Goal: Ask a question

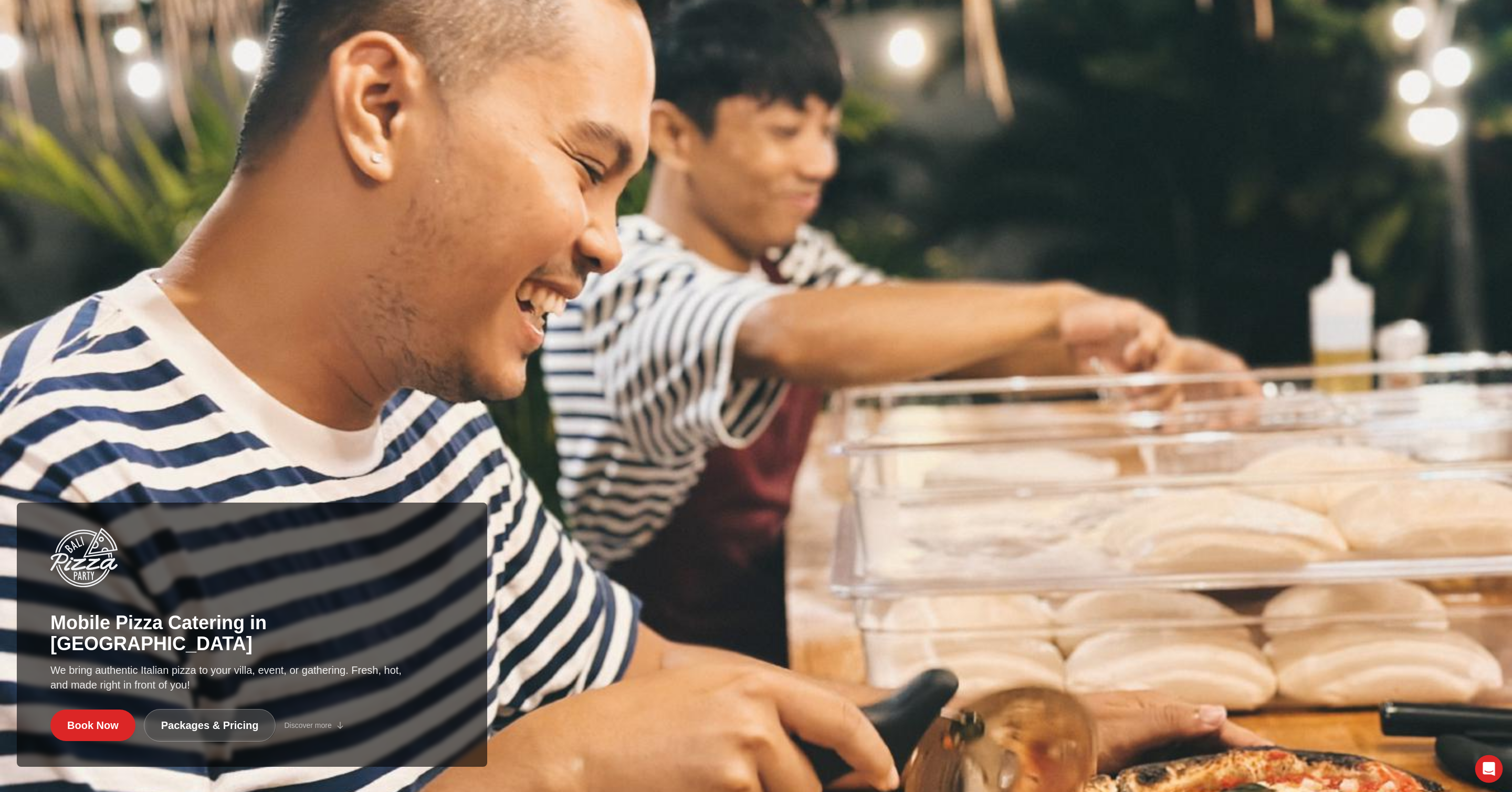
click at [1488, 768] on icon "Open Intercom Messenger" at bounding box center [1489, 769] width 12 height 14
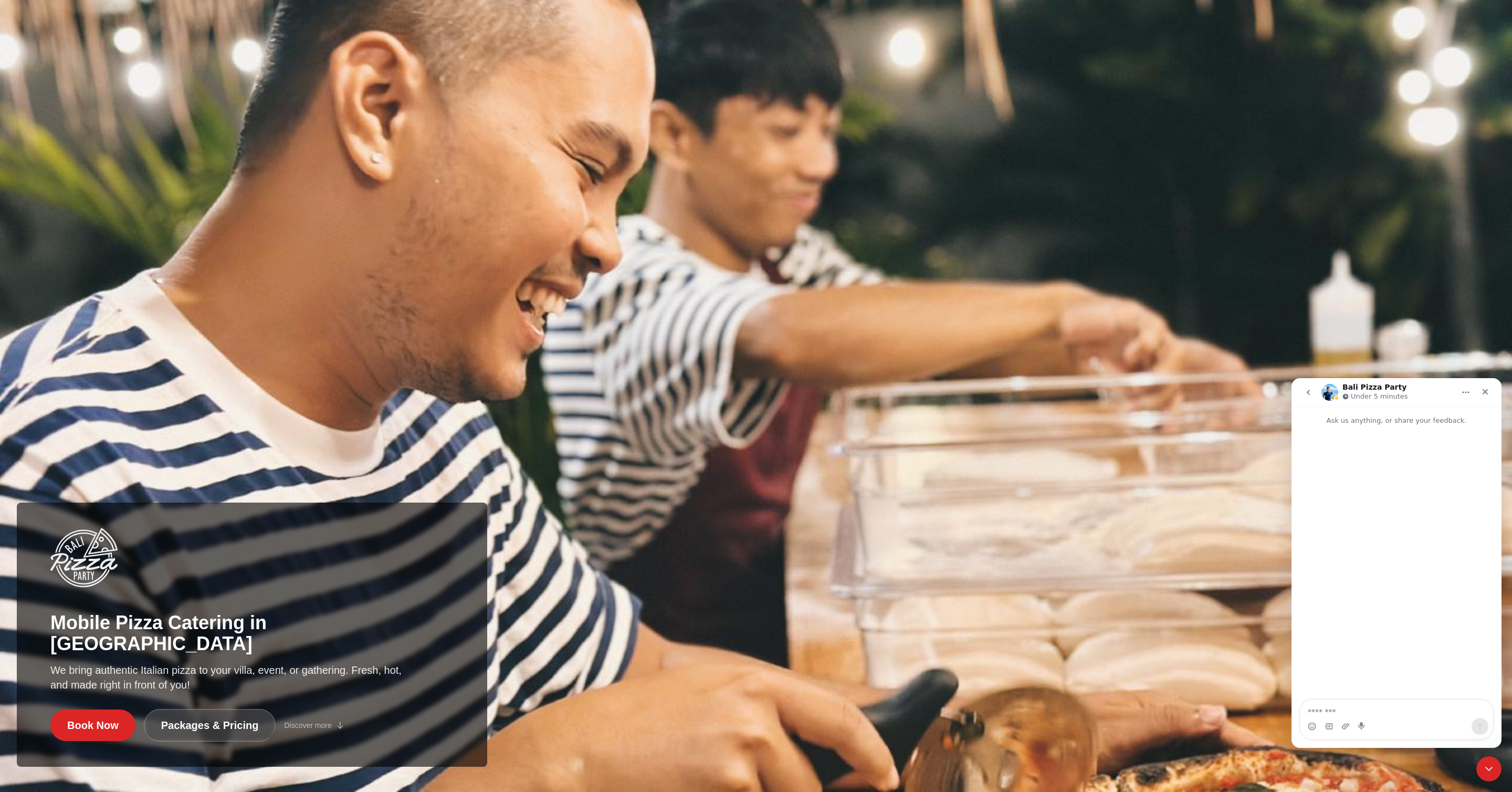
click at [1365, 711] on textarea "Message…" at bounding box center [1396, 709] width 192 height 18
type textarea "******"
click at [856, 443] on img at bounding box center [756, 396] width 1512 height 792
click at [1371, 628] on div "Hello! • Just now Bali Pizza Party typically replies in under 5m. Fin • Just no…" at bounding box center [1396, 563] width 210 height 275
click at [1466, 393] on icon "Home" at bounding box center [1466, 392] width 8 height 8
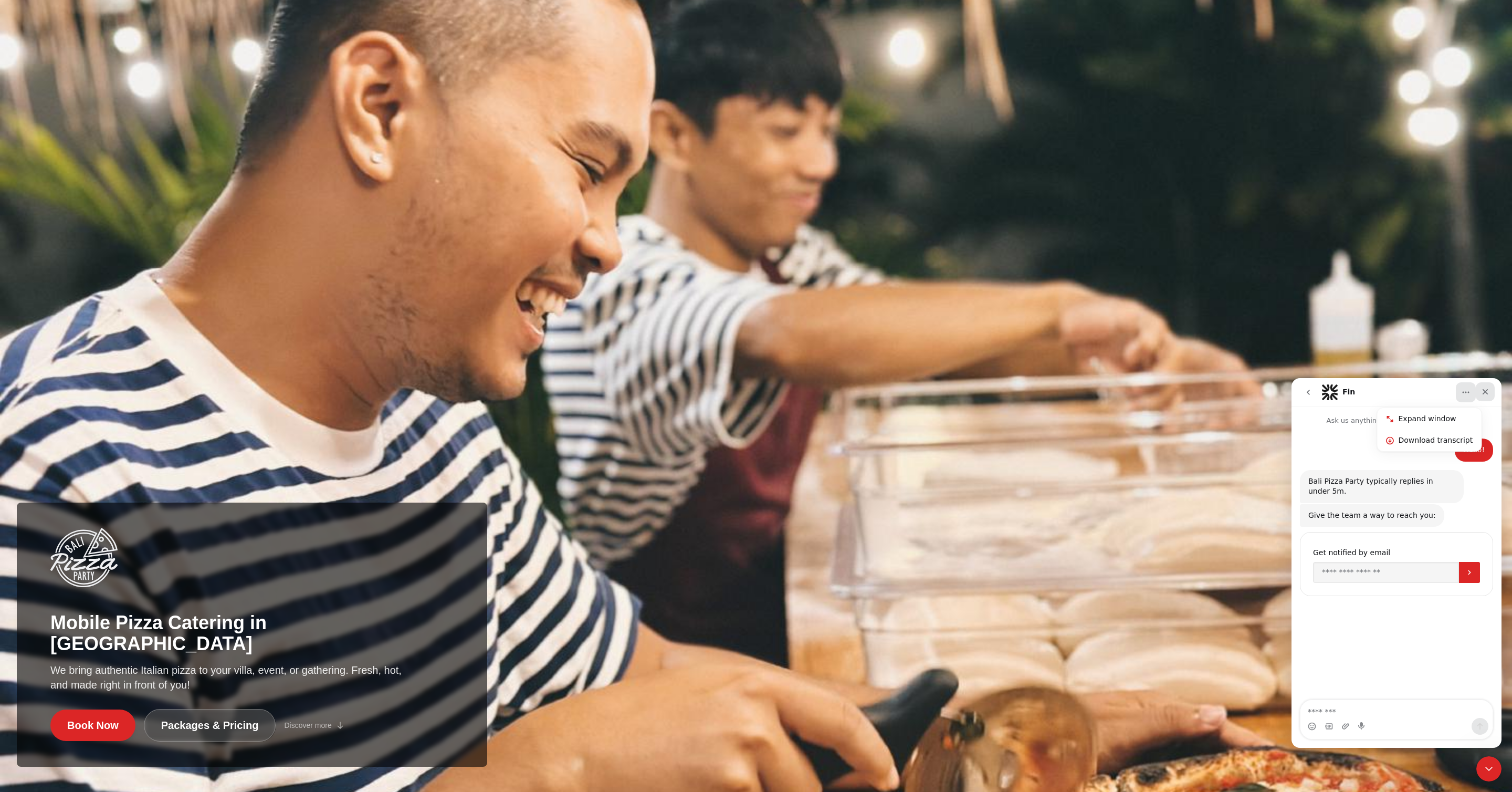
click at [1483, 388] on icon "Close" at bounding box center [1485, 392] width 8 height 8
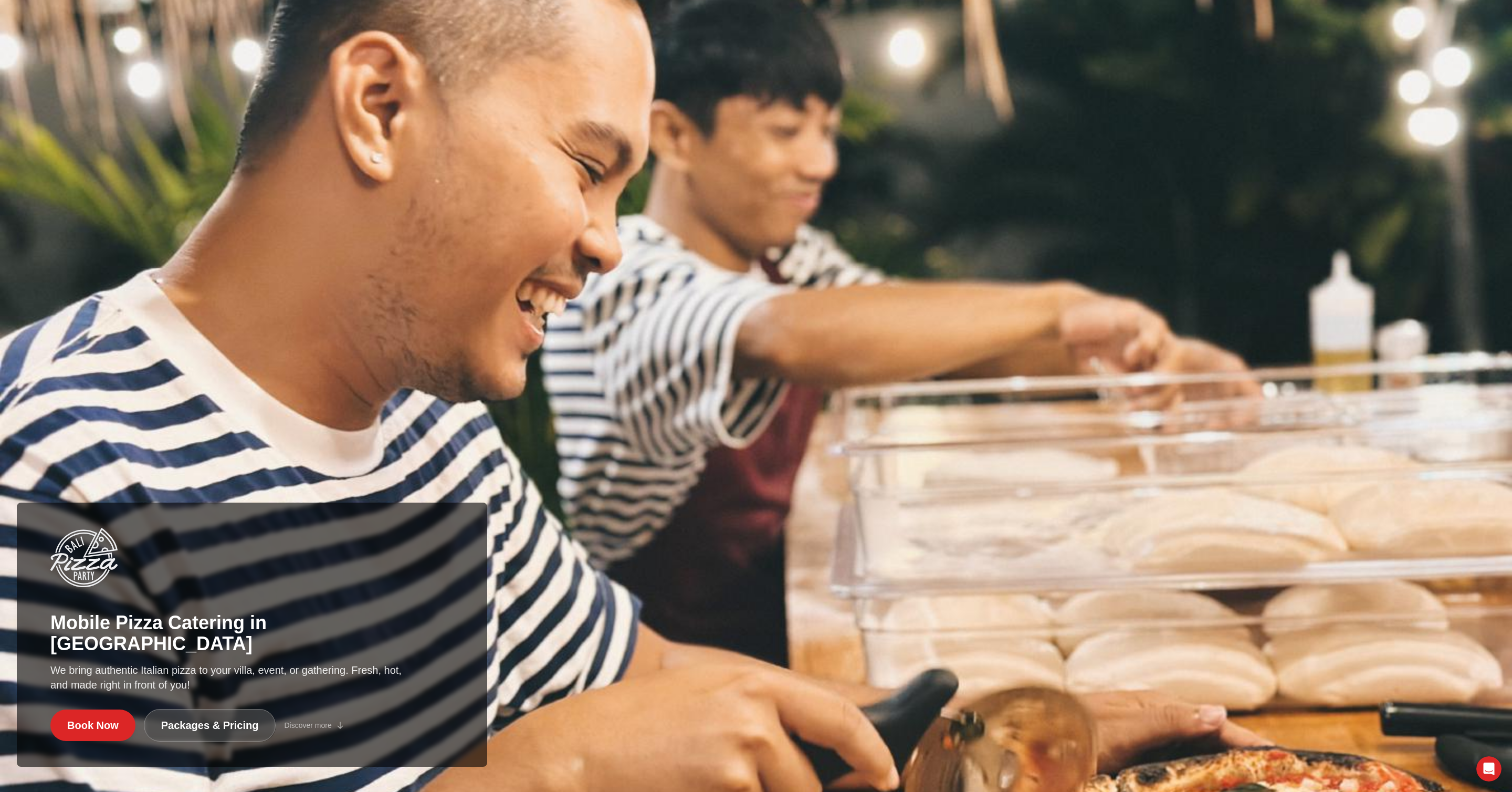
click at [1243, 228] on img at bounding box center [756, 396] width 1512 height 792
